Goal: Task Accomplishment & Management: Use online tool/utility

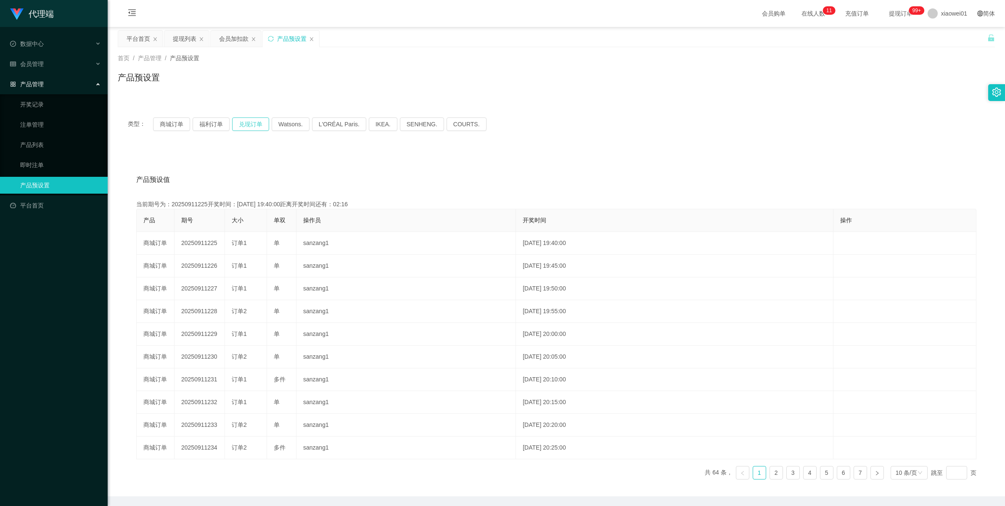
click at [242, 124] on button "兑现订单" at bounding box center [250, 123] width 37 height 13
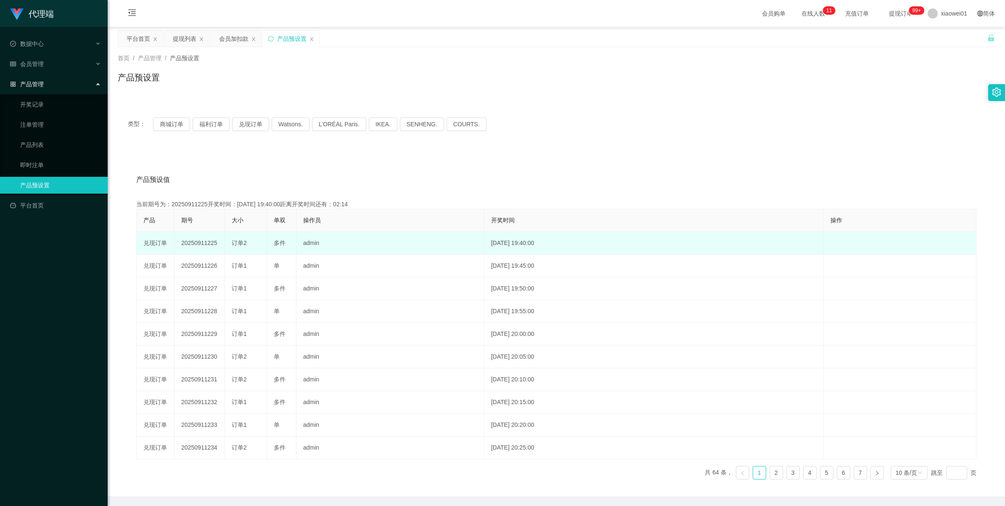
click at [200, 239] on td "20250911225" at bounding box center [200, 243] width 50 height 23
copy td "20250911225"
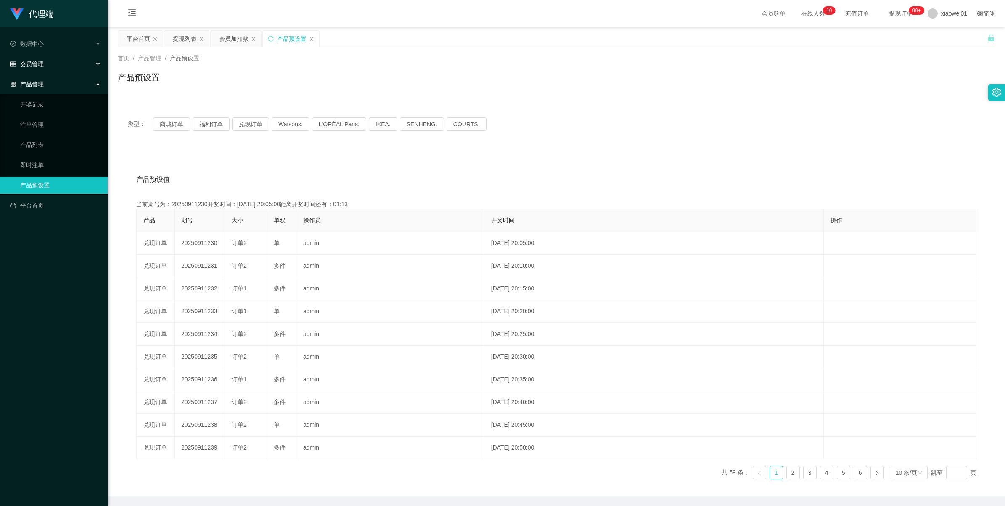
click at [28, 66] on span "会员管理" at bounding box center [27, 64] width 34 height 7
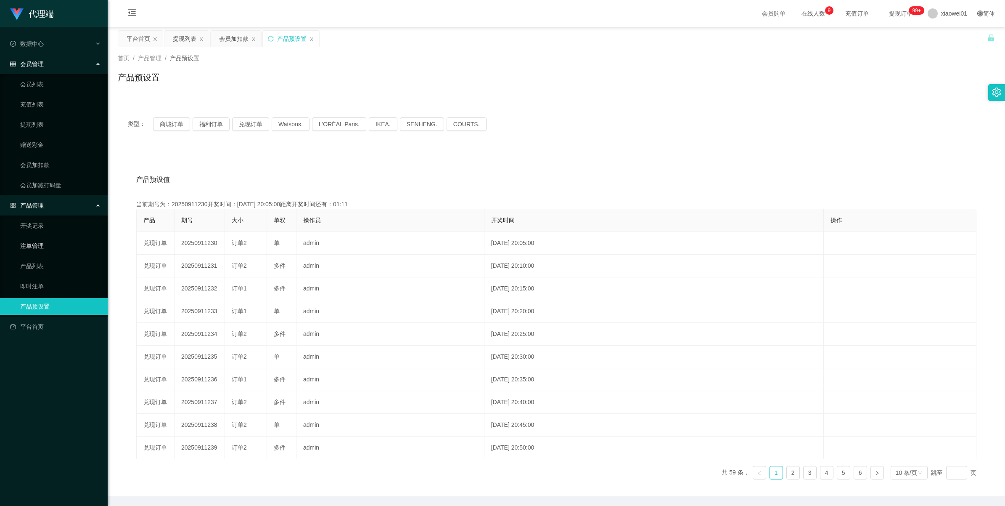
drag, startPoint x: 41, startPoint y: 244, endPoint x: 93, endPoint y: 243, distance: 52.2
click at [41, 244] on link "注单管理" at bounding box center [60, 245] width 81 height 17
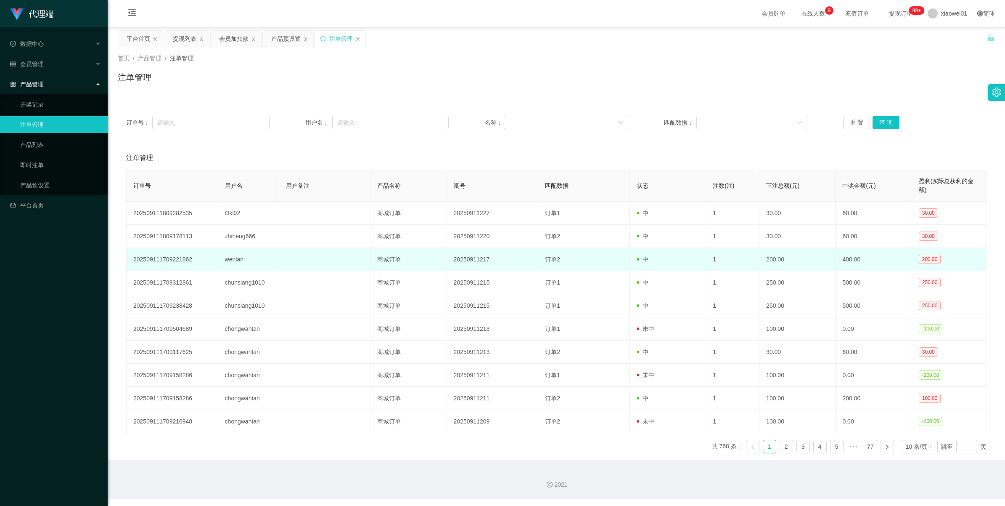
click at [231, 261] on td "wenlan" at bounding box center [248, 259] width 61 height 23
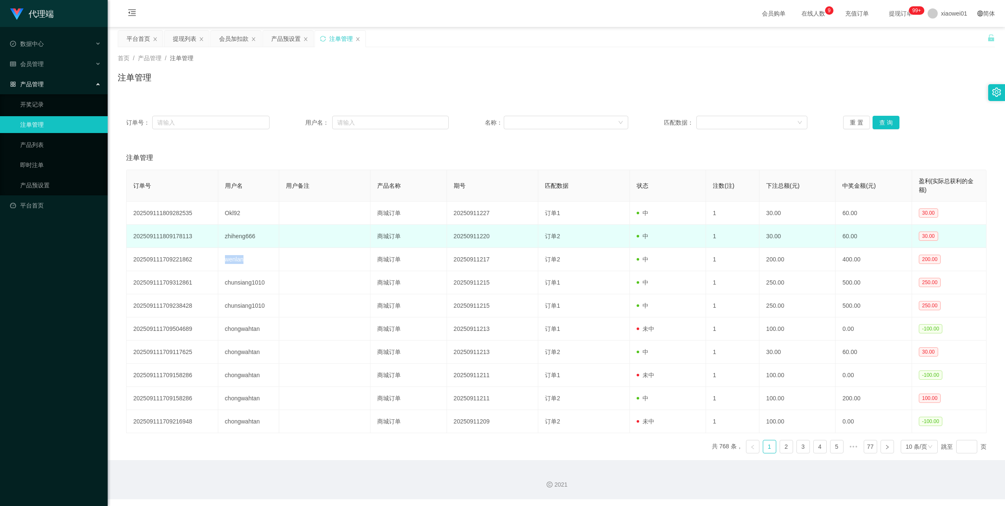
copy td "wenlan"
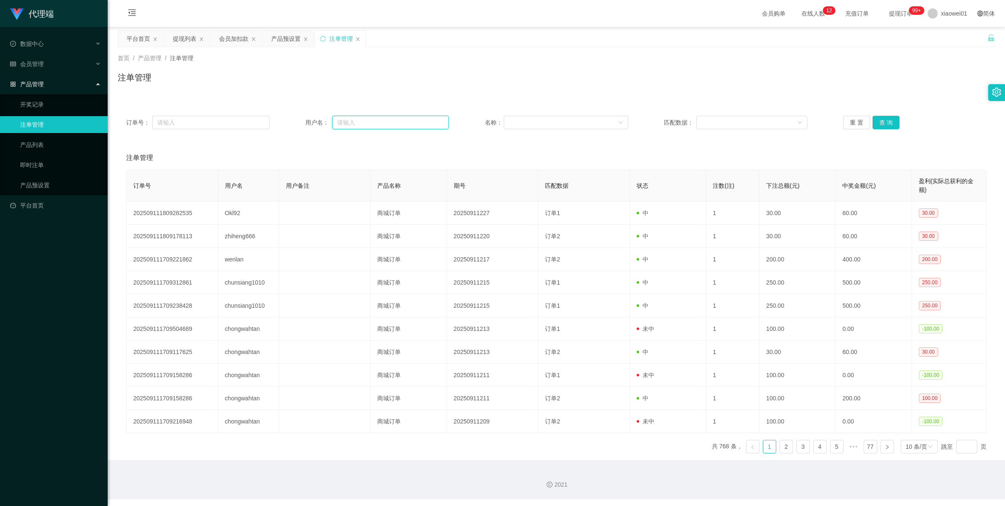
click at [352, 122] on input "text" at bounding box center [390, 122] width 117 height 13
paste input "wenlan"
type input "wenlan"
click at [890, 124] on button "查 询" at bounding box center [886, 122] width 27 height 13
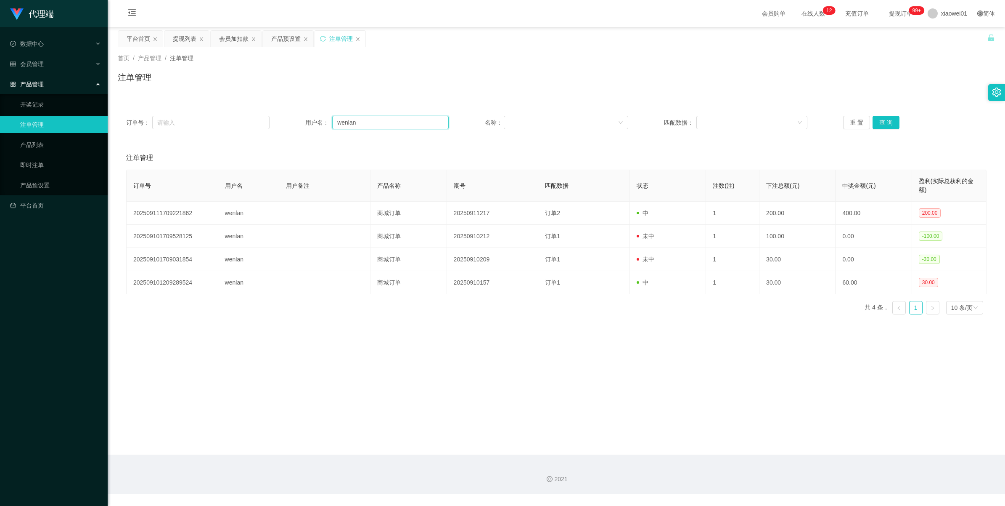
drag, startPoint x: 371, startPoint y: 127, endPoint x: 251, endPoint y: 115, distance: 120.1
click at [251, 115] on div "订单号： 用户名： wenlan 名称： 匹配数据： 重 置 查 询" at bounding box center [556, 122] width 877 height 30
click at [879, 127] on button "查 询" at bounding box center [886, 122] width 27 height 13
click at [879, 127] on div "重 置 查 询" at bounding box center [914, 122] width 143 height 13
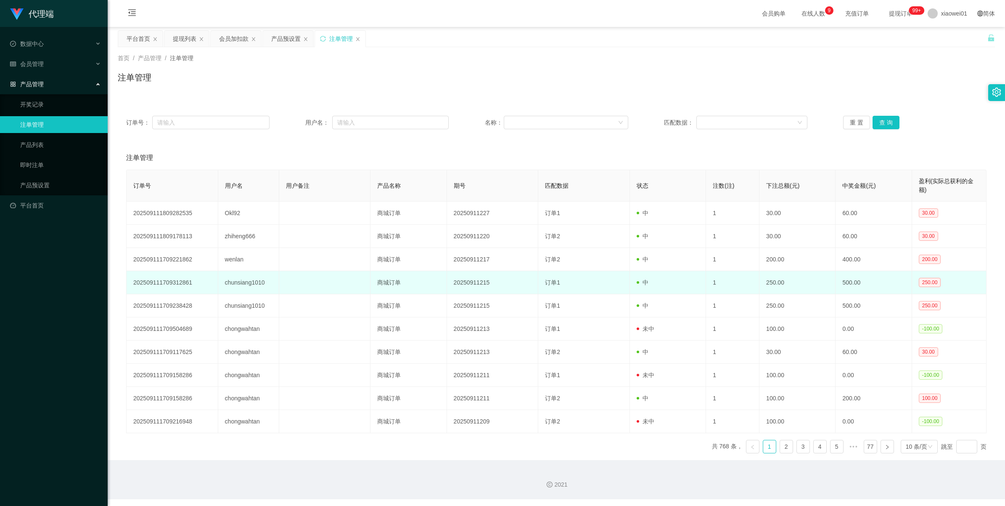
click at [241, 280] on td "chunsiang1010" at bounding box center [248, 282] width 61 height 23
copy td "chunsiang1010"
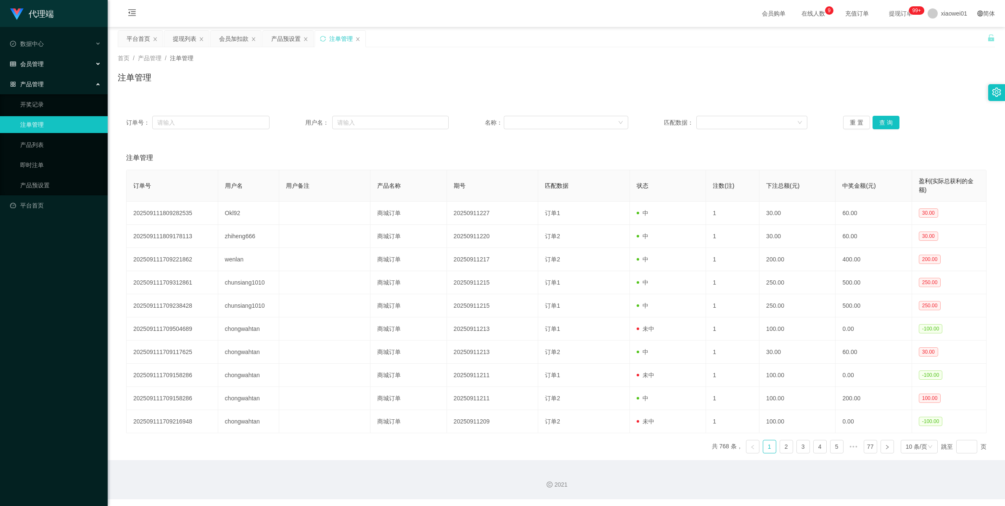
click at [29, 66] on span "会员管理" at bounding box center [27, 64] width 34 height 7
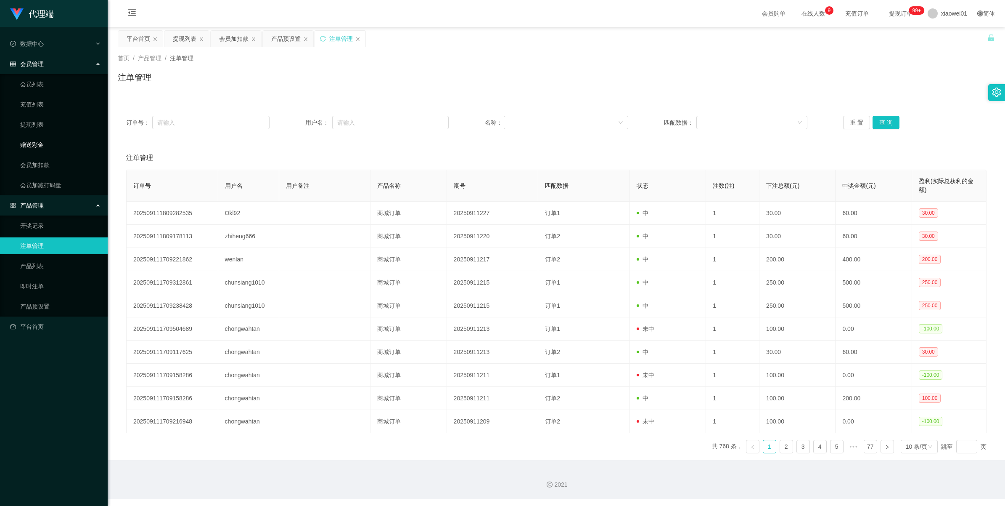
click at [34, 139] on link "赠送彩金" at bounding box center [60, 144] width 81 height 17
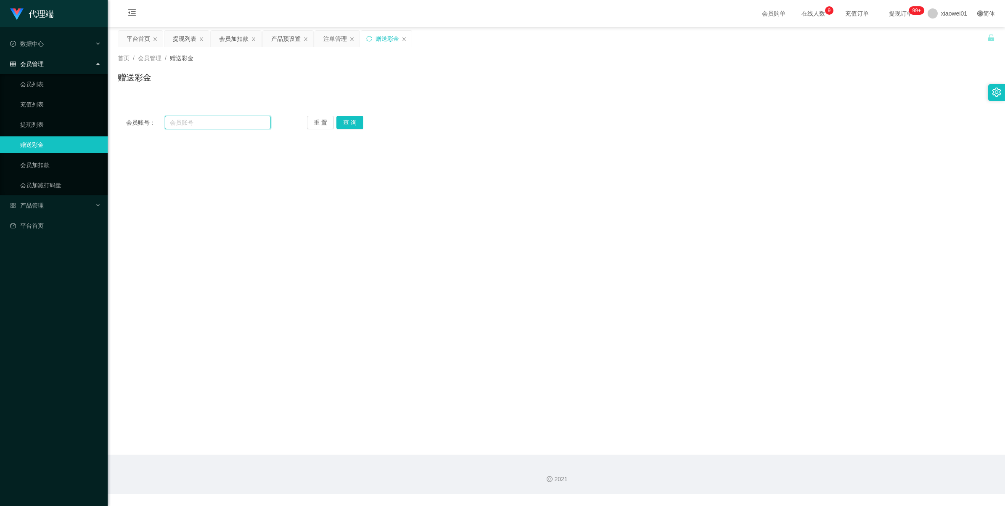
click at [239, 128] on input "text" at bounding box center [218, 122] width 106 height 13
paste input "chunsiang1010"
type input "chunsiang1010"
click at [337, 124] on button "查 询" at bounding box center [350, 122] width 27 height 13
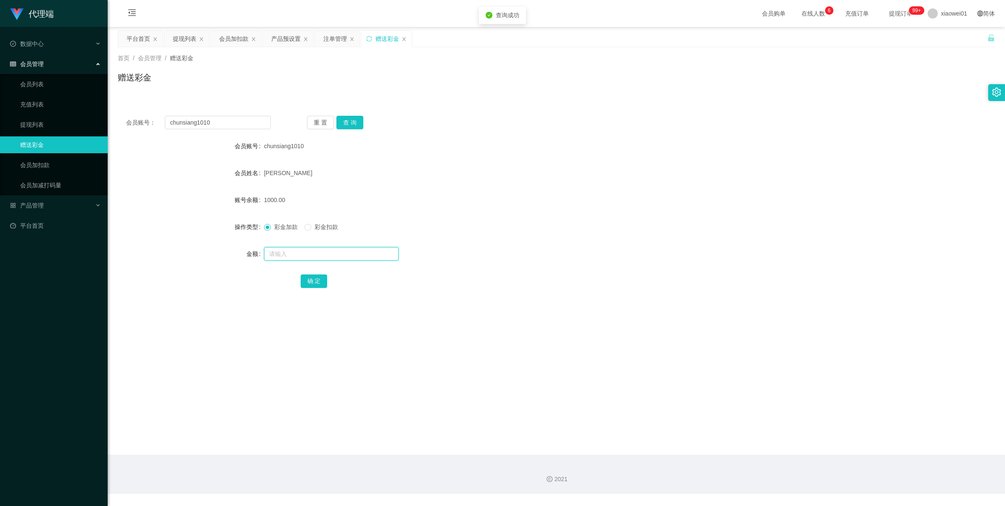
click at [284, 253] on input "text" at bounding box center [331, 253] width 135 height 13
type input "2000"
click at [310, 280] on button "确 定" at bounding box center [314, 280] width 27 height 13
click at [273, 40] on div "产品预设置" at bounding box center [285, 39] width 29 height 16
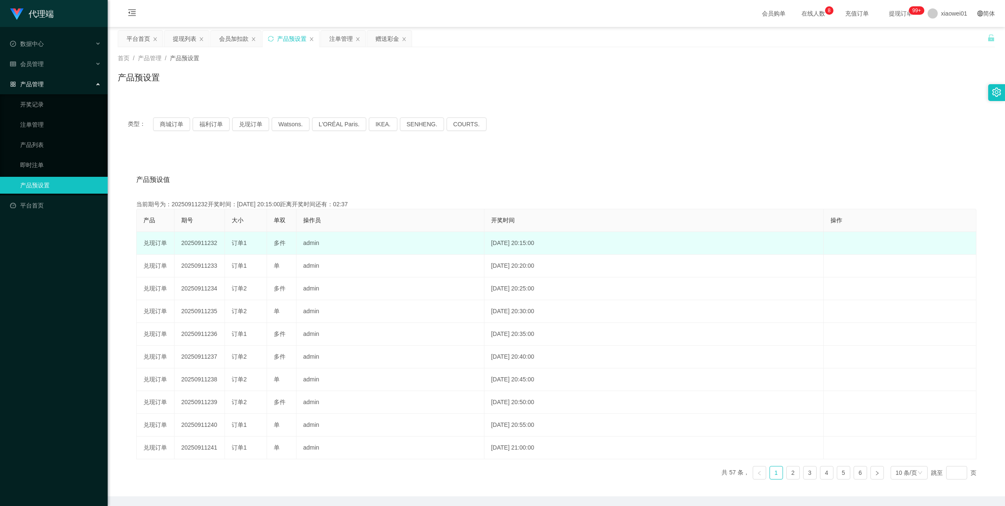
click at [188, 242] on td "20250911232" at bounding box center [200, 243] width 50 height 23
copy td "20250911232"
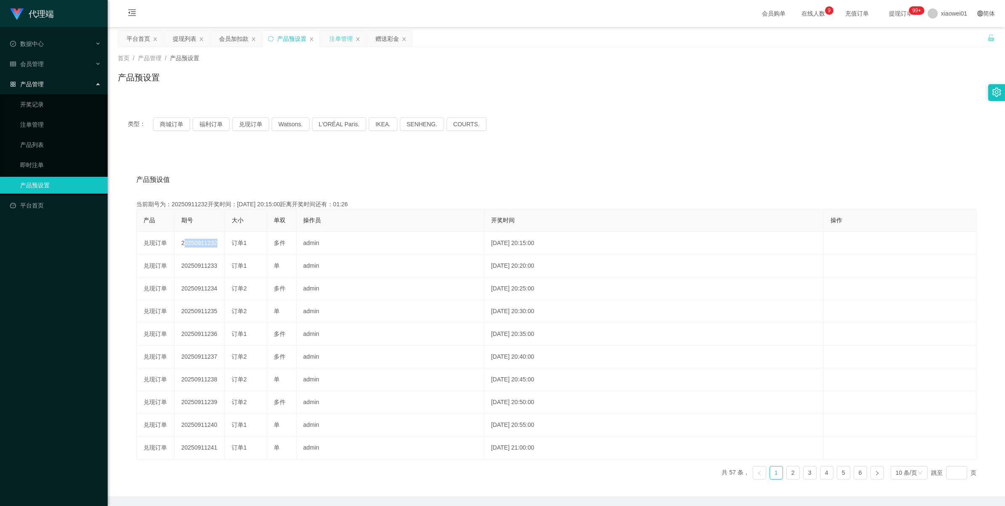
click at [343, 40] on div "注单管理" at bounding box center [341, 39] width 24 height 16
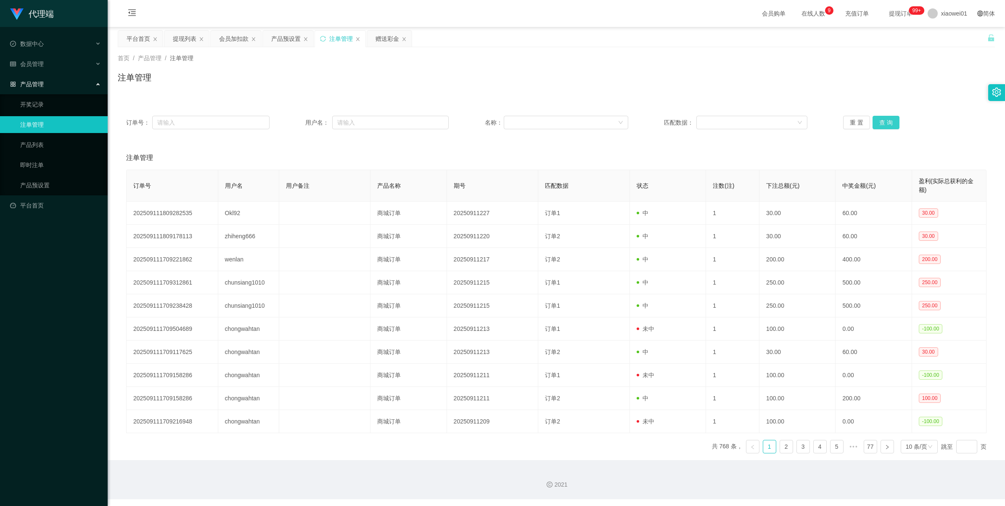
click at [891, 122] on button "查 询" at bounding box center [886, 122] width 27 height 13
click at [891, 122] on div "重 置 查 询" at bounding box center [914, 122] width 143 height 13
click at [891, 122] on button "查 询" at bounding box center [886, 122] width 27 height 13
click at [891, 122] on div "重 置 查 询" at bounding box center [914, 122] width 143 height 13
click at [891, 122] on button "查 询" at bounding box center [886, 122] width 27 height 13
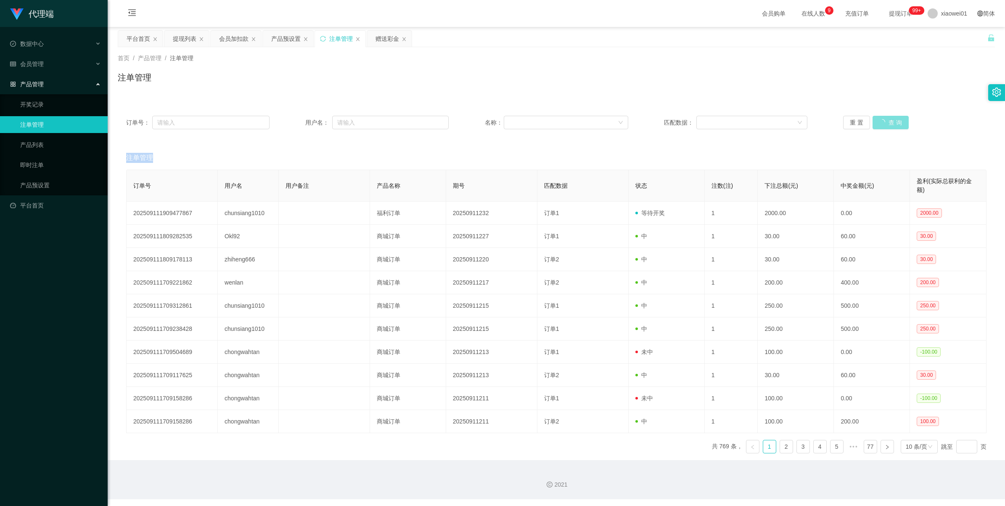
click at [891, 122] on div "重 置 查 询" at bounding box center [914, 122] width 143 height 13
click at [891, 122] on button "查 询" at bounding box center [886, 122] width 27 height 13
click at [876, 128] on button "查 询" at bounding box center [886, 122] width 27 height 13
click at [876, 128] on div "重 置 查 询" at bounding box center [914, 122] width 143 height 13
click at [876, 127] on button "查 询" at bounding box center [886, 122] width 27 height 13
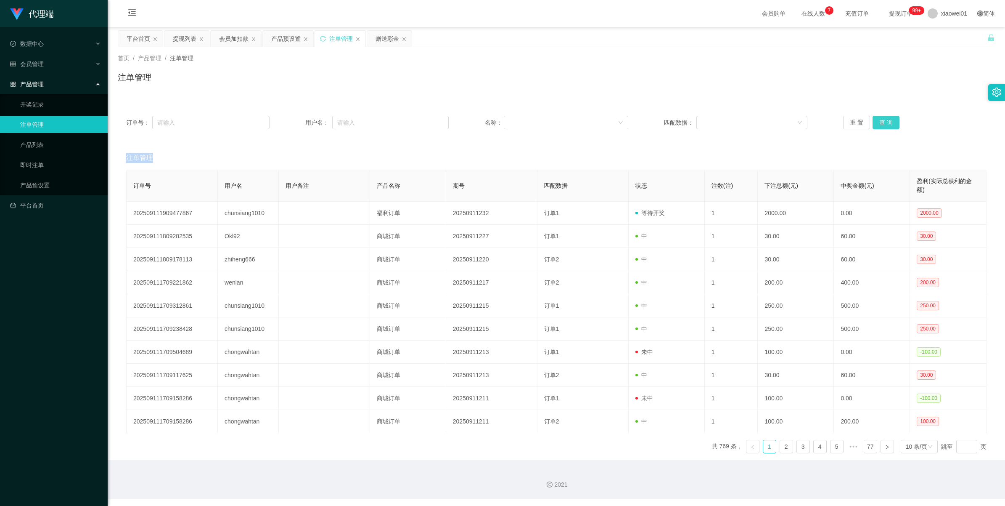
click at [876, 127] on button "查 询" at bounding box center [886, 122] width 27 height 13
click at [876, 127] on div "重 置 查 询" at bounding box center [914, 122] width 143 height 13
click at [876, 127] on button "查 询" at bounding box center [886, 122] width 27 height 13
